Goal: Task Accomplishment & Management: Complete application form

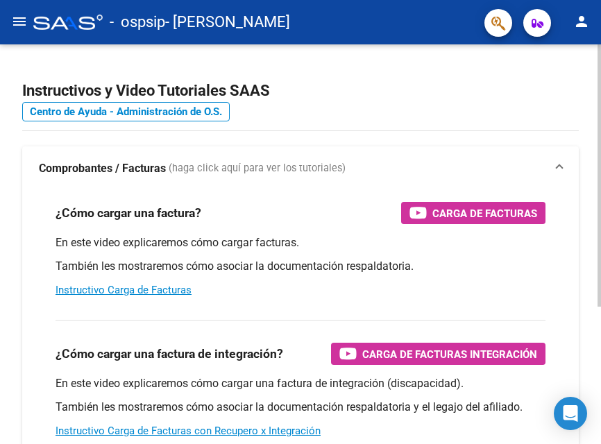
click at [595, 370] on div "Instructivos y Video Tutoriales SAAS Centro de Ayuda - Administración de O.S. C…" at bounding box center [300, 348] width 601 height 608
click at [594, 354] on div "Instructivos y Video Tutoriales SAAS Centro de Ayuda - Administración de O.S. C…" at bounding box center [300, 348] width 601 height 608
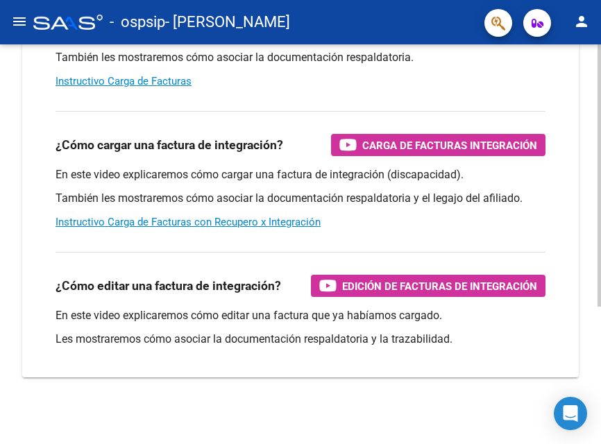
click at [597, 362] on div at bounding box center [598, 244] width 3 height 400
click at [597, 362] on div at bounding box center [598, 313] width 3 height 262
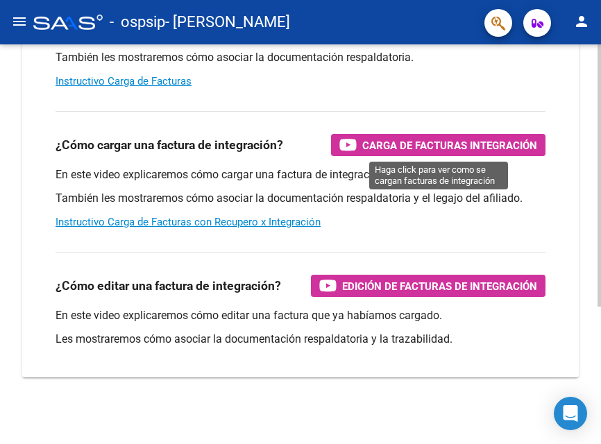
click at [453, 147] on span "Carga de Facturas Integración" at bounding box center [449, 145] width 175 height 17
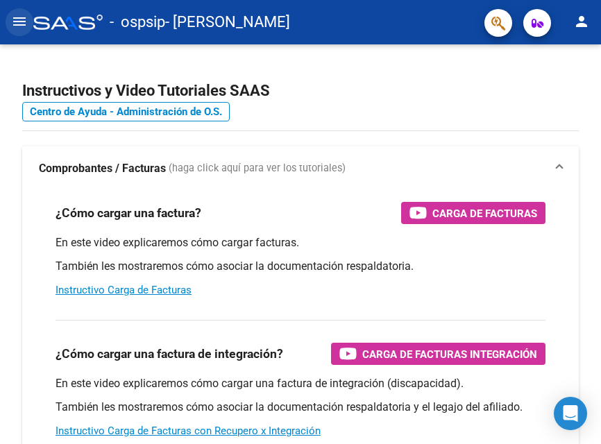
click at [20, 16] on mat-icon "menu" at bounding box center [19, 21] width 17 height 17
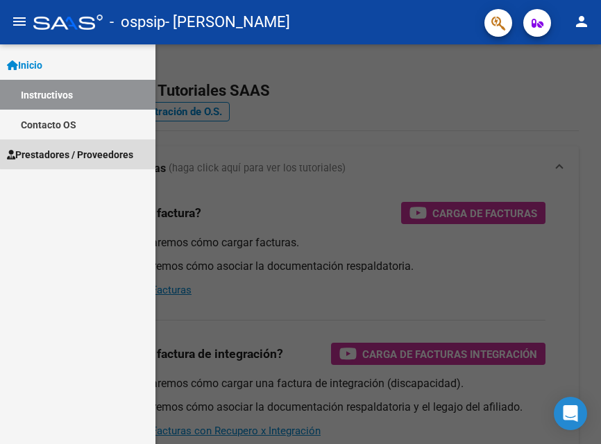
click at [83, 153] on span "Prestadores / Proveedores" at bounding box center [70, 154] width 126 height 15
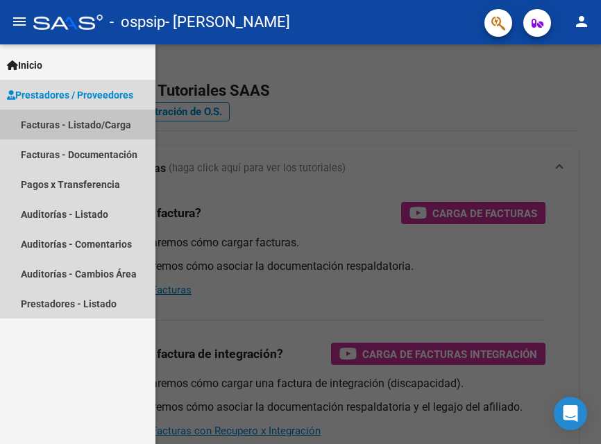
click at [74, 124] on link "Facturas - Listado/Carga" at bounding box center [77, 125] width 155 height 30
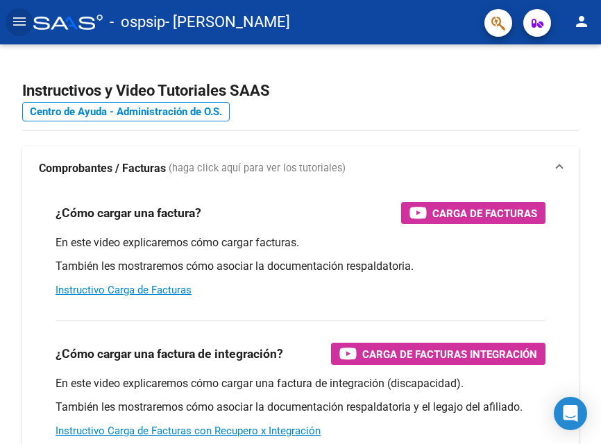
click at [25, 21] on mat-icon "menu" at bounding box center [19, 21] width 17 height 17
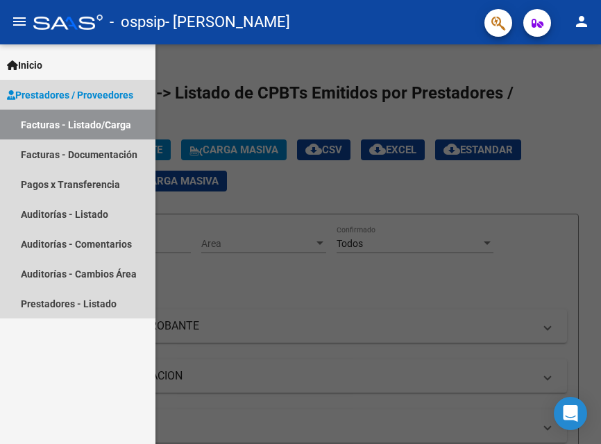
click at [40, 96] on span "Prestadores / Proveedores" at bounding box center [70, 94] width 126 height 15
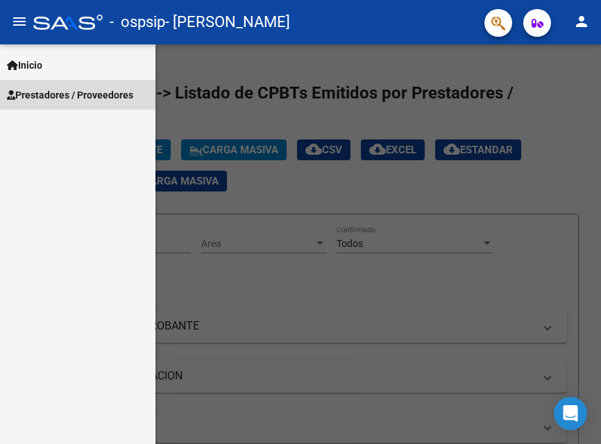
click at [40, 96] on span "Prestadores / Proveedores" at bounding box center [70, 94] width 126 height 15
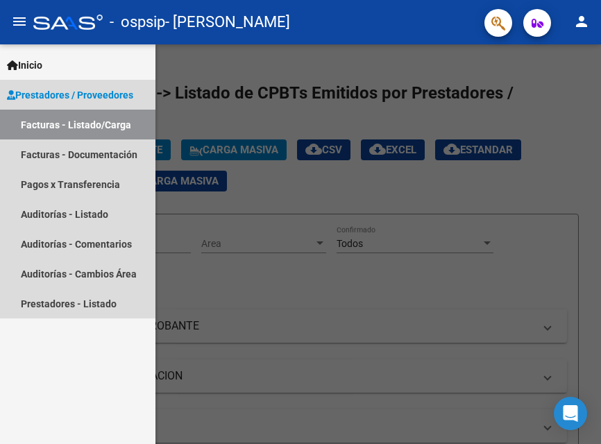
click at [44, 127] on link "Facturas - Listado/Carga" at bounding box center [77, 125] width 155 height 30
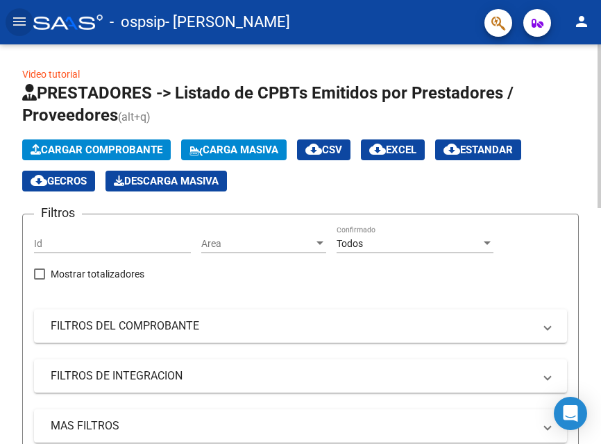
click at [119, 148] on span "Cargar Comprobante" at bounding box center [97, 150] width 132 height 12
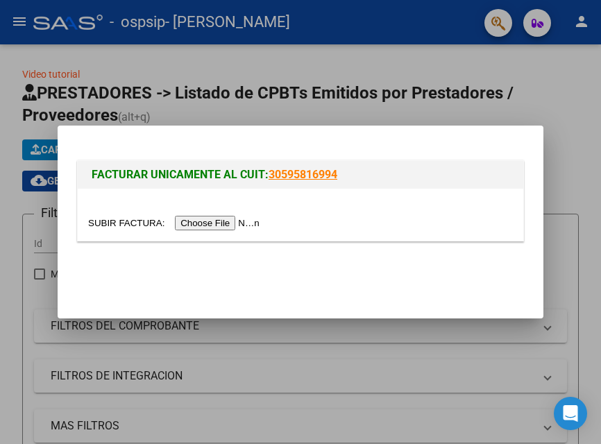
click at [239, 222] on input "file" at bounding box center [175, 223] width 175 height 15
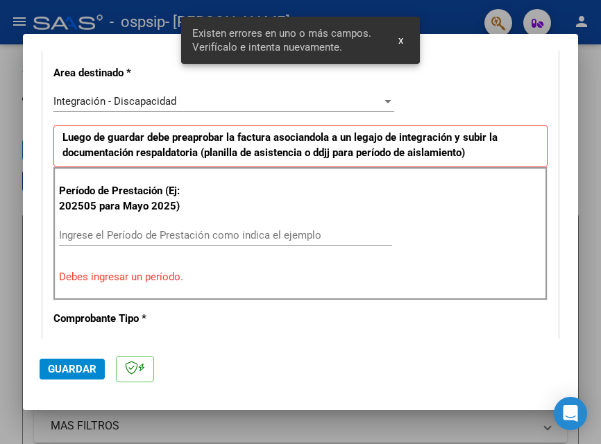
scroll to position [339, 0]
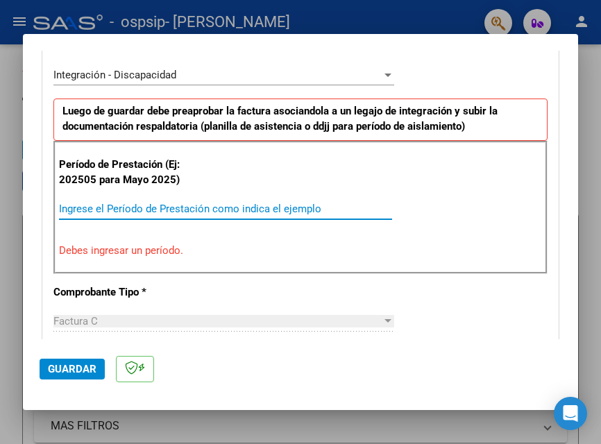
click at [125, 208] on input "Ingrese el Período de Prestación como indica el ejemplo" at bounding box center [225, 209] width 333 height 12
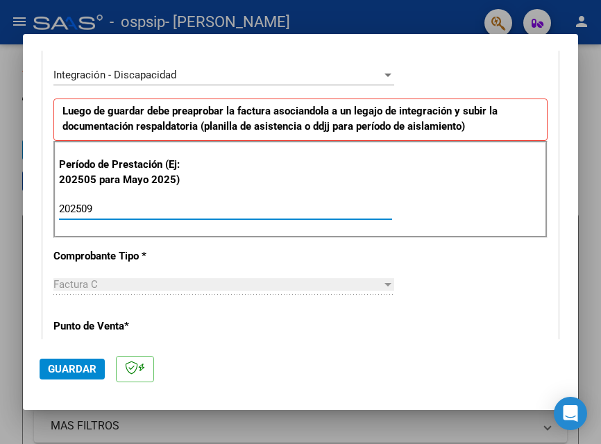
type input "202509"
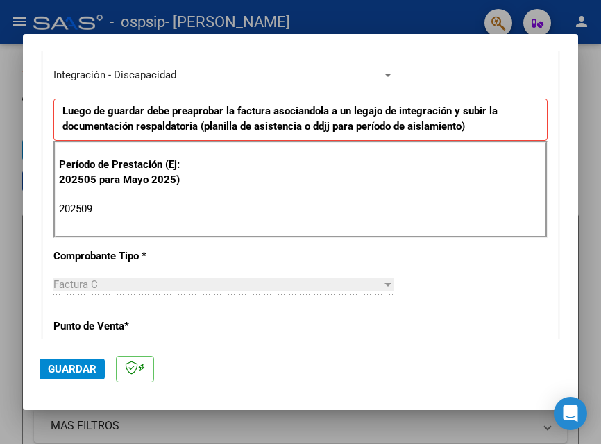
click at [381, 288] on div at bounding box center [387, 284] width 12 height 11
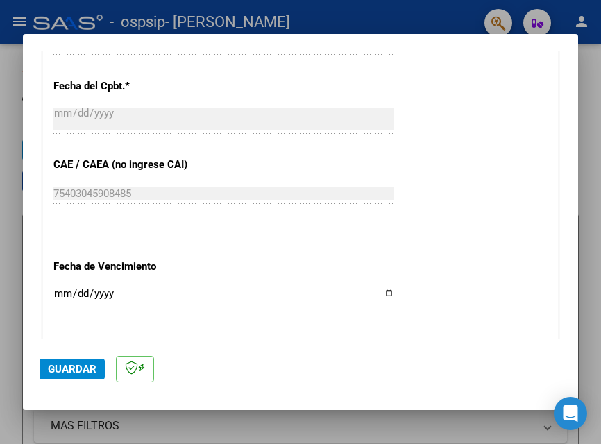
scroll to position [792, 0]
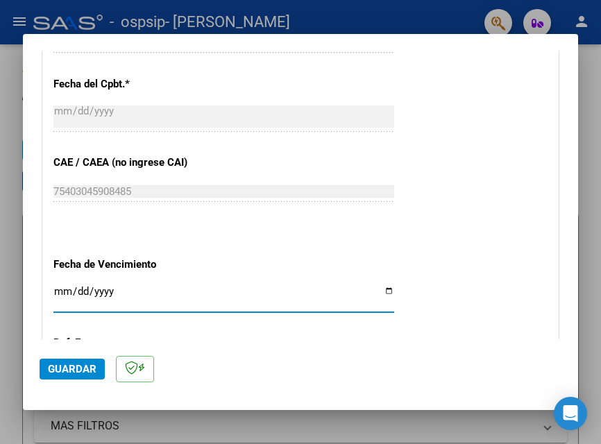
click at [60, 290] on input "Ingresar la fecha" at bounding box center [223, 297] width 341 height 22
type input "2025-10-17"
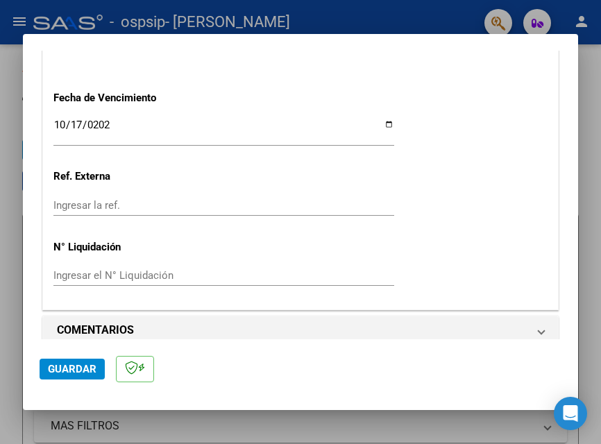
scroll to position [975, 0]
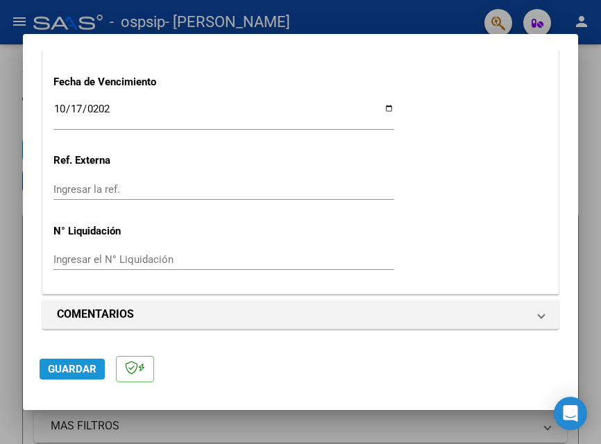
click at [69, 369] on span "Guardar" at bounding box center [72, 369] width 49 height 12
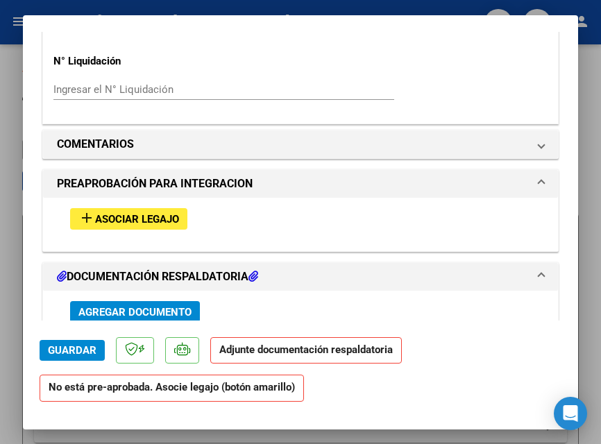
scroll to position [1138, 0]
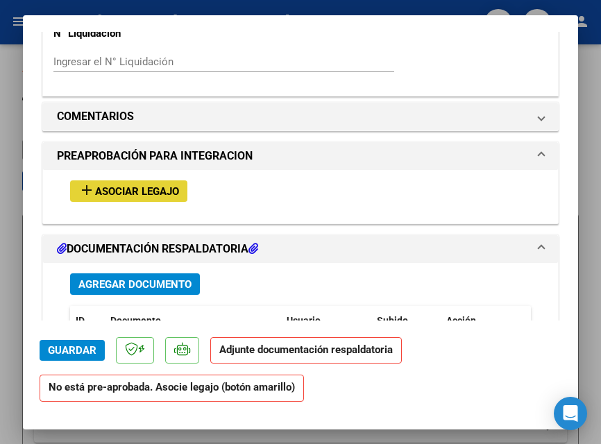
click at [142, 193] on span "Asociar Legajo" at bounding box center [137, 191] width 84 height 12
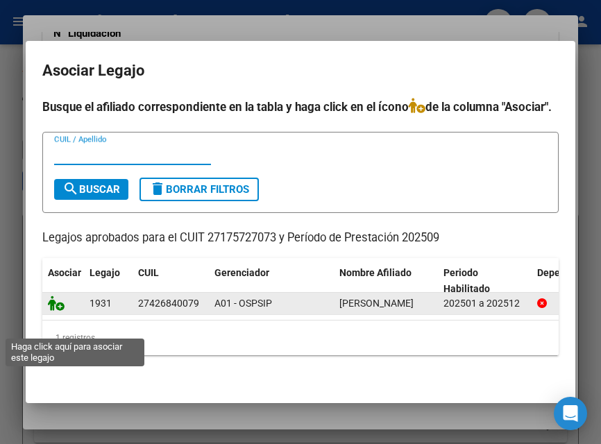
click at [51, 311] on icon at bounding box center [56, 302] width 17 height 15
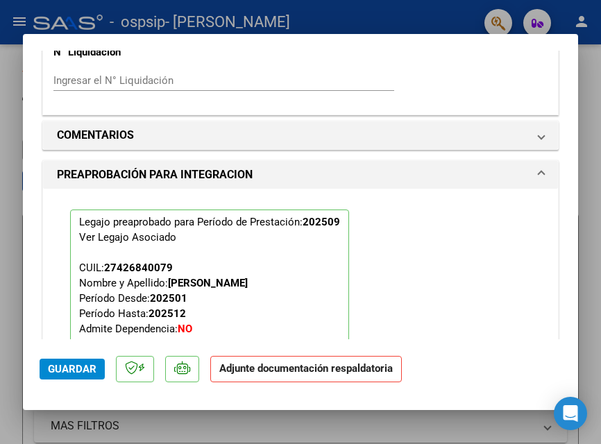
scroll to position [1427, 0]
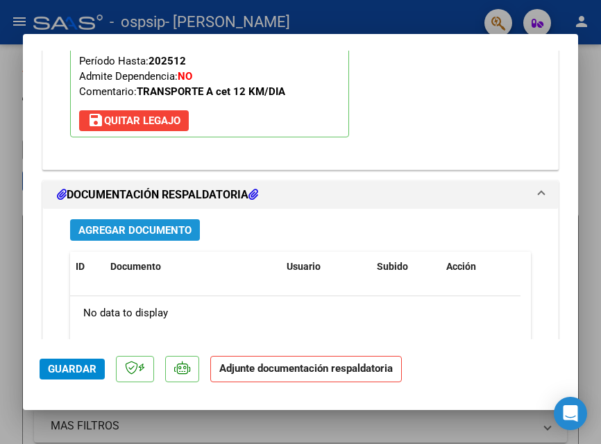
click at [167, 232] on span "Agregar Documento" at bounding box center [134, 230] width 113 height 12
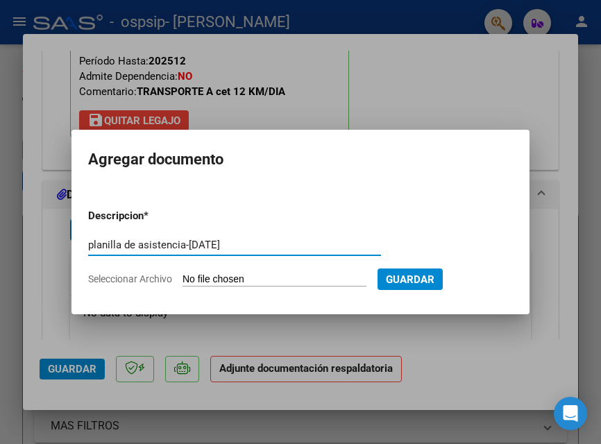
type input "planilla de asistencia-septiembre 25"
click at [291, 279] on input "Seleccionar Archivo" at bounding box center [274, 279] width 184 height 13
type input "C:\fakepath\PLAN 4403 20251008_16345533.pdf"
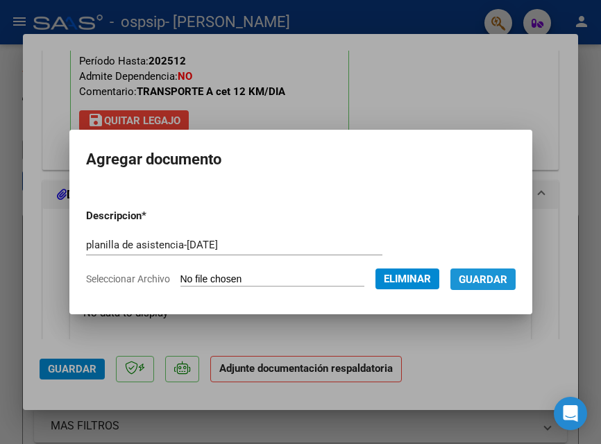
click at [458, 286] on span "Guardar" at bounding box center [482, 279] width 49 height 12
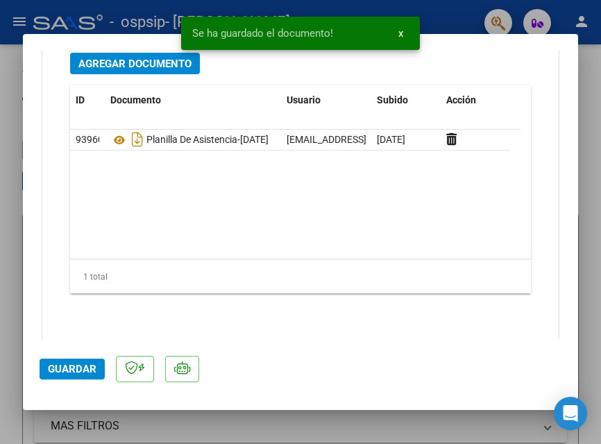
scroll to position [1613, 0]
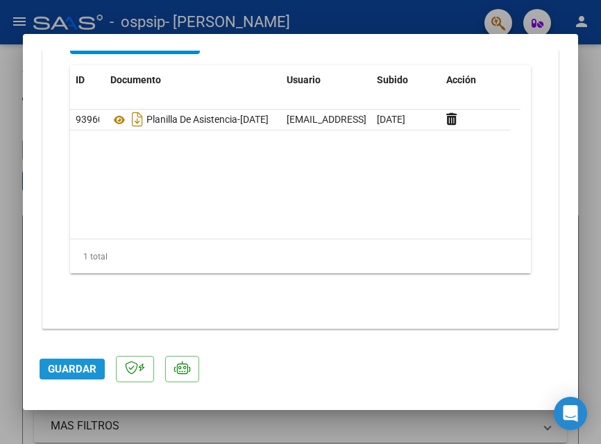
click at [83, 367] on span "Guardar" at bounding box center [72, 369] width 49 height 12
click at [402, 31] on div at bounding box center [300, 222] width 601 height 444
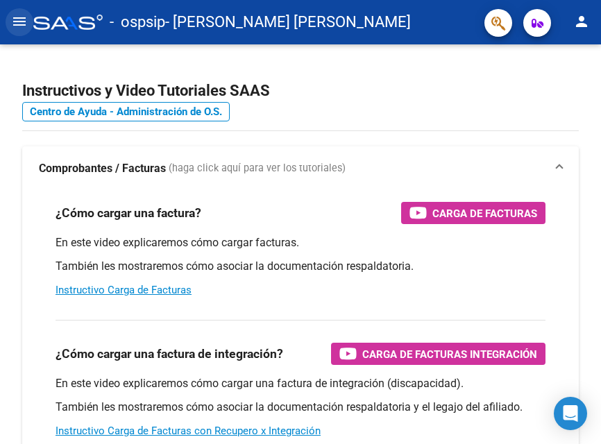
click at [23, 17] on mat-icon "menu" at bounding box center [19, 21] width 17 height 17
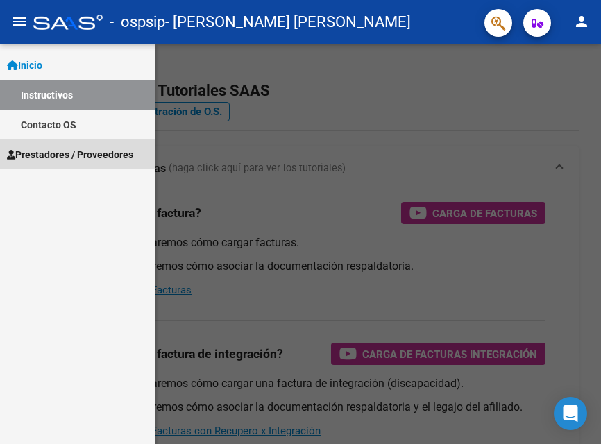
click at [48, 151] on span "Prestadores / Proveedores" at bounding box center [70, 154] width 126 height 15
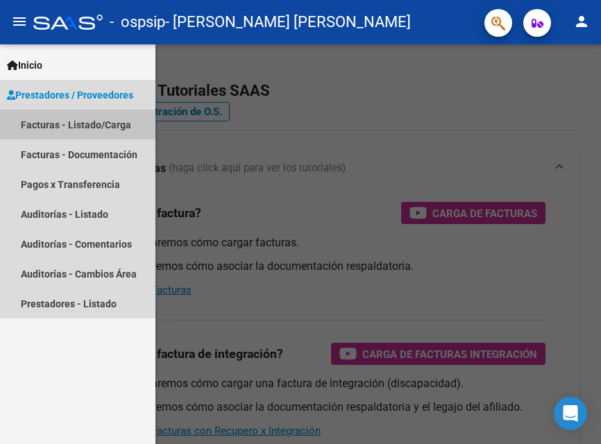
click at [43, 125] on link "Facturas - Listado/Carga" at bounding box center [77, 125] width 155 height 30
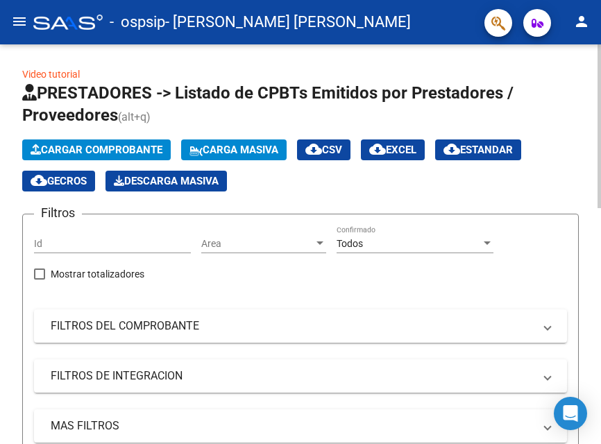
click at [18, 24] on mat-icon "menu" at bounding box center [19, 21] width 17 height 17
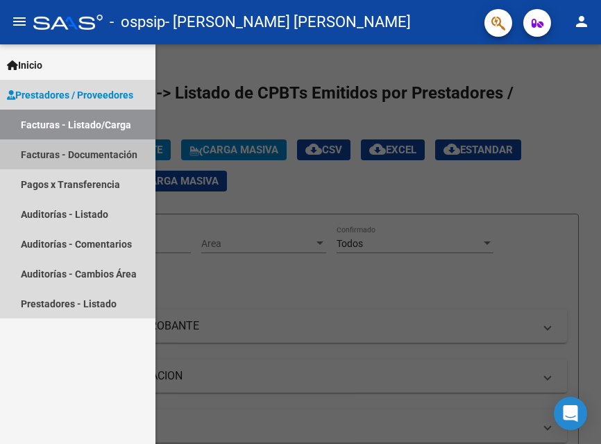
click at [37, 153] on link "Facturas - Documentación" at bounding box center [77, 154] width 155 height 30
